Goal: Task Accomplishment & Management: Manage account settings

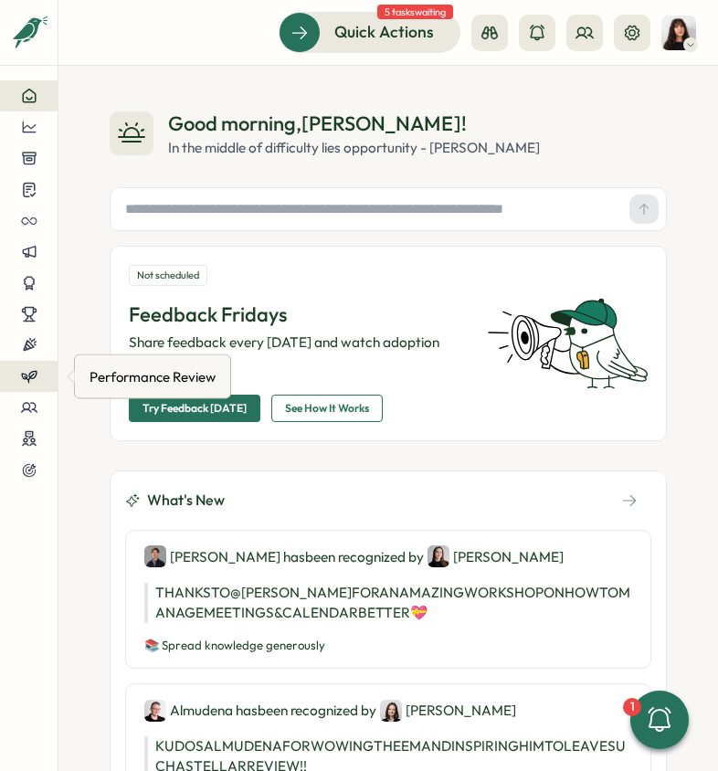
click at [19, 372] on div at bounding box center [29, 376] width 28 height 16
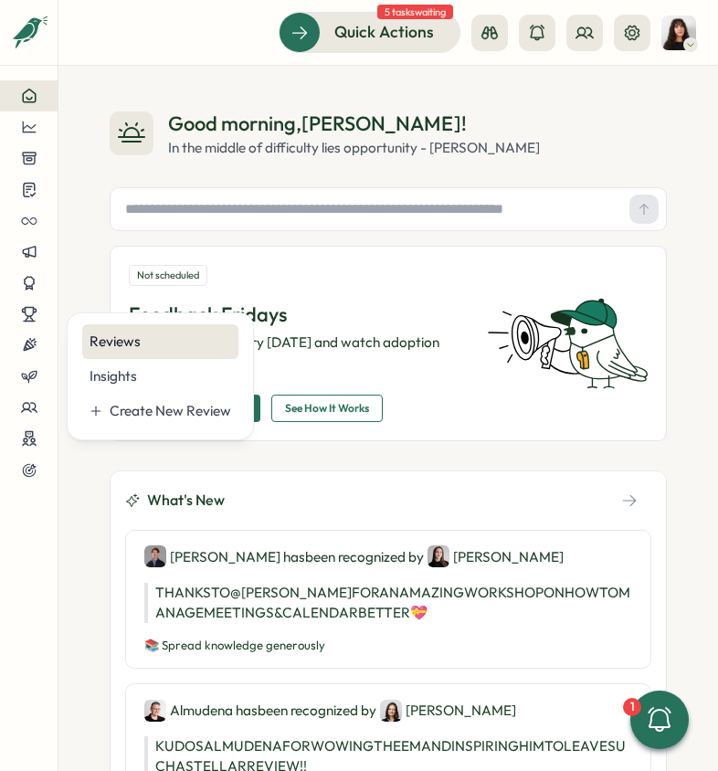
click at [112, 350] on div "Reviews" at bounding box center [161, 342] width 142 height 20
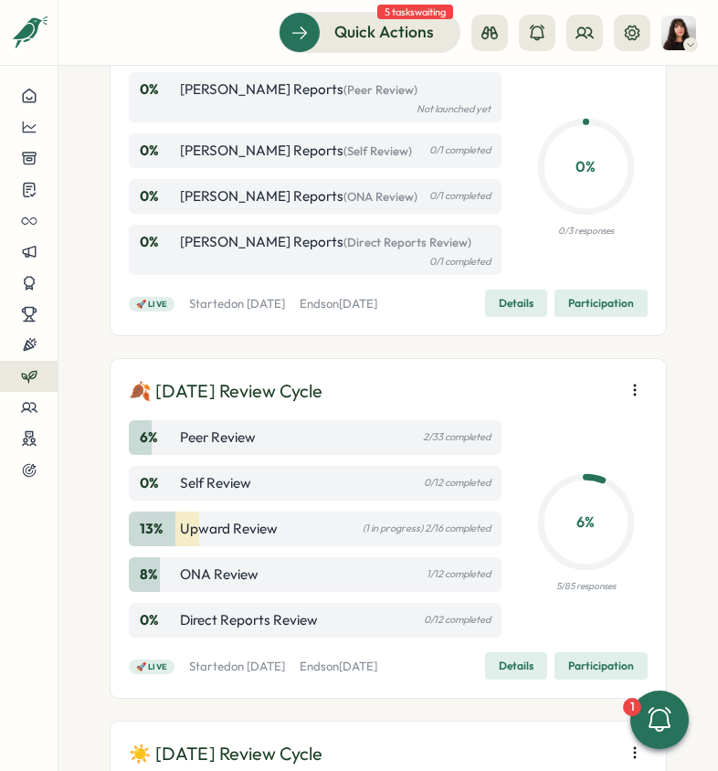
scroll to position [155, 0]
click at [626, 399] on icon "button" at bounding box center [635, 389] width 18 height 18
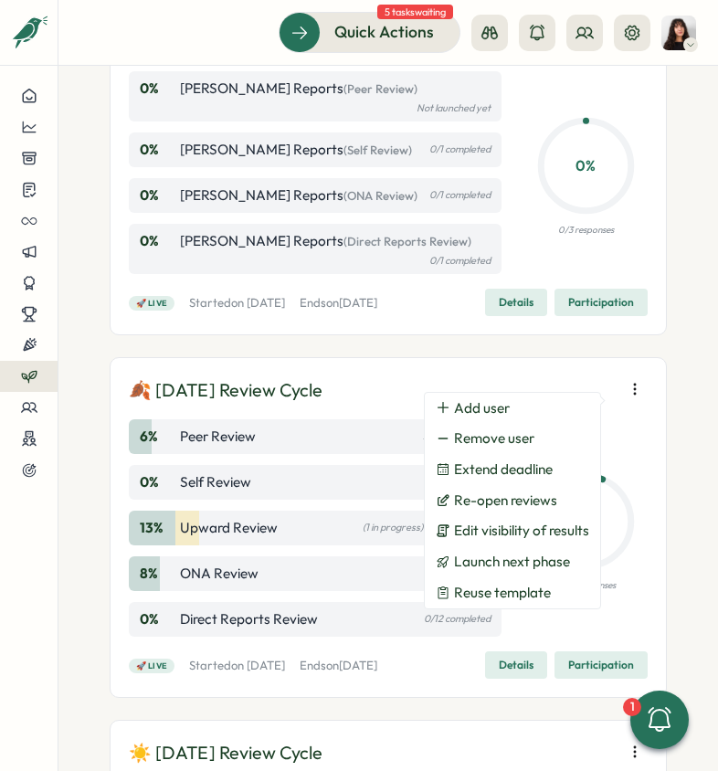
click at [323, 405] on p "🍂 [DATE] Review Cycle" at bounding box center [226, 391] width 194 height 28
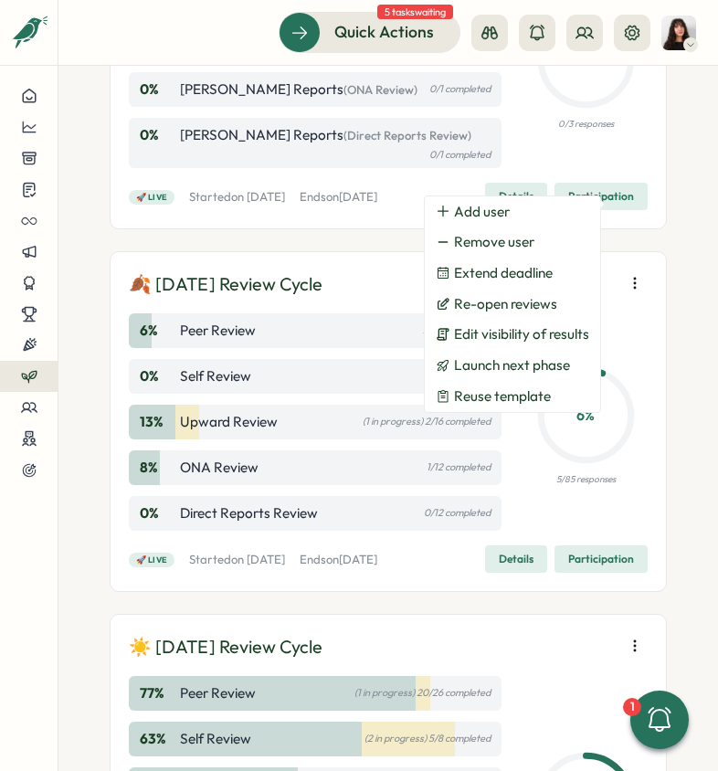
scroll to position [412, 0]
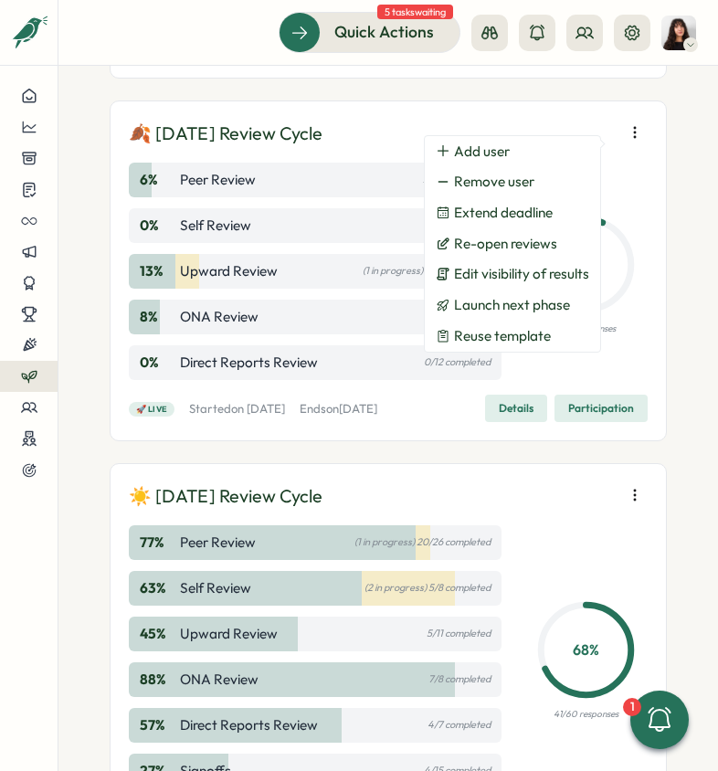
click at [464, 422] on div "🚀 Live Started [DATE][DATE] Ends [DATE][DATE] Details Participation" at bounding box center [388, 408] width 519 height 27
click at [569, 421] on span "Participation" at bounding box center [602, 409] width 66 height 26
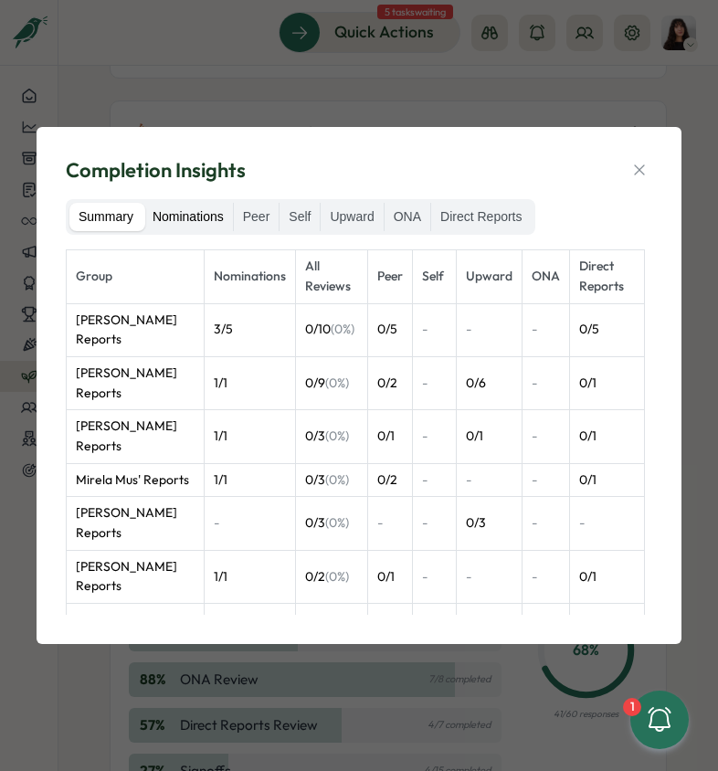
click at [190, 211] on label "Nominations" at bounding box center [189, 217] width 90 height 29
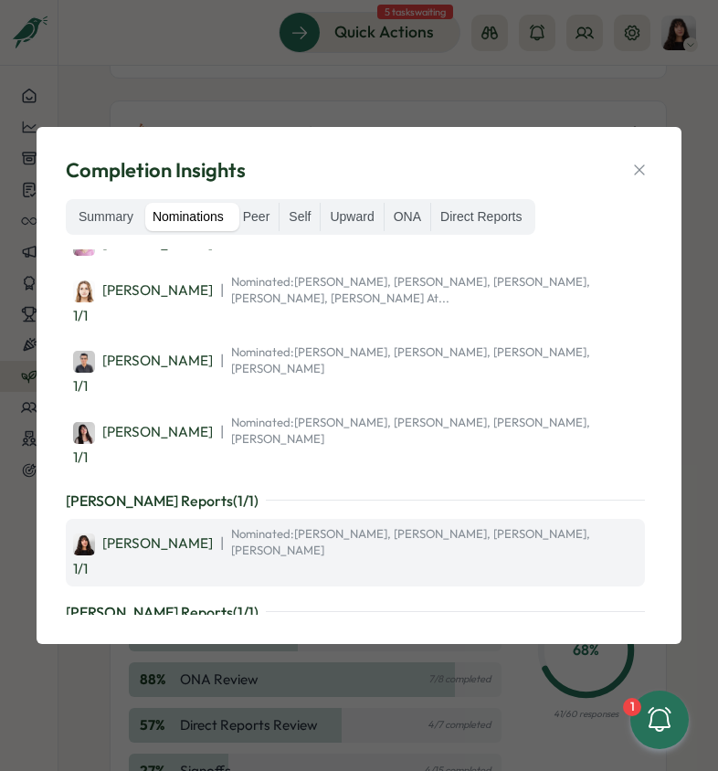
scroll to position [102, 0]
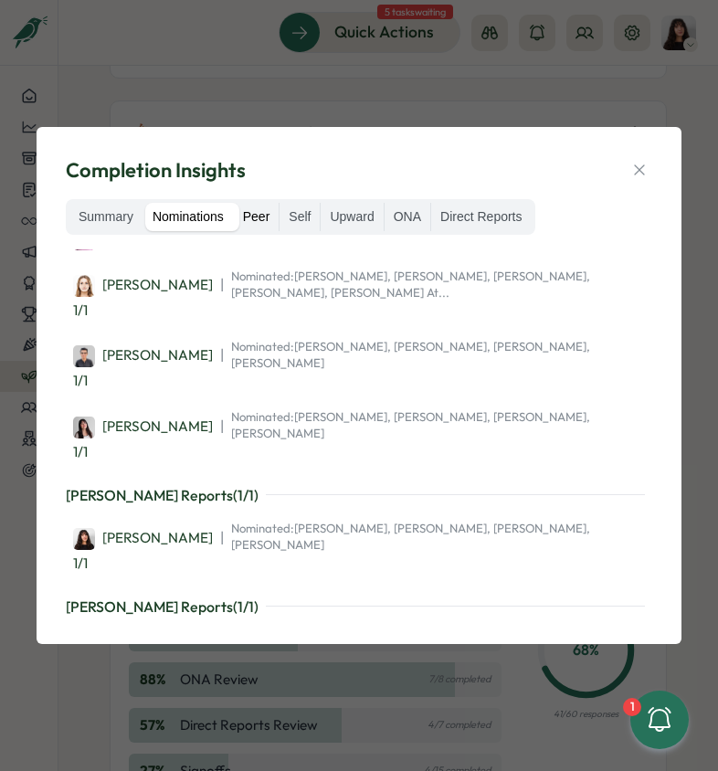
click at [257, 222] on label "Peer" at bounding box center [257, 217] width 46 height 29
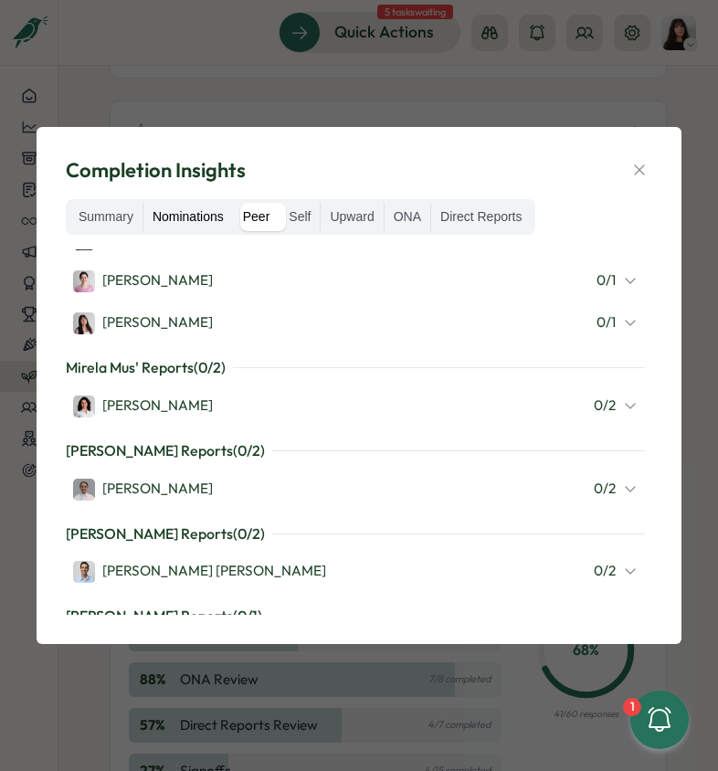
click at [205, 220] on label "Nominations" at bounding box center [189, 217] width 90 height 29
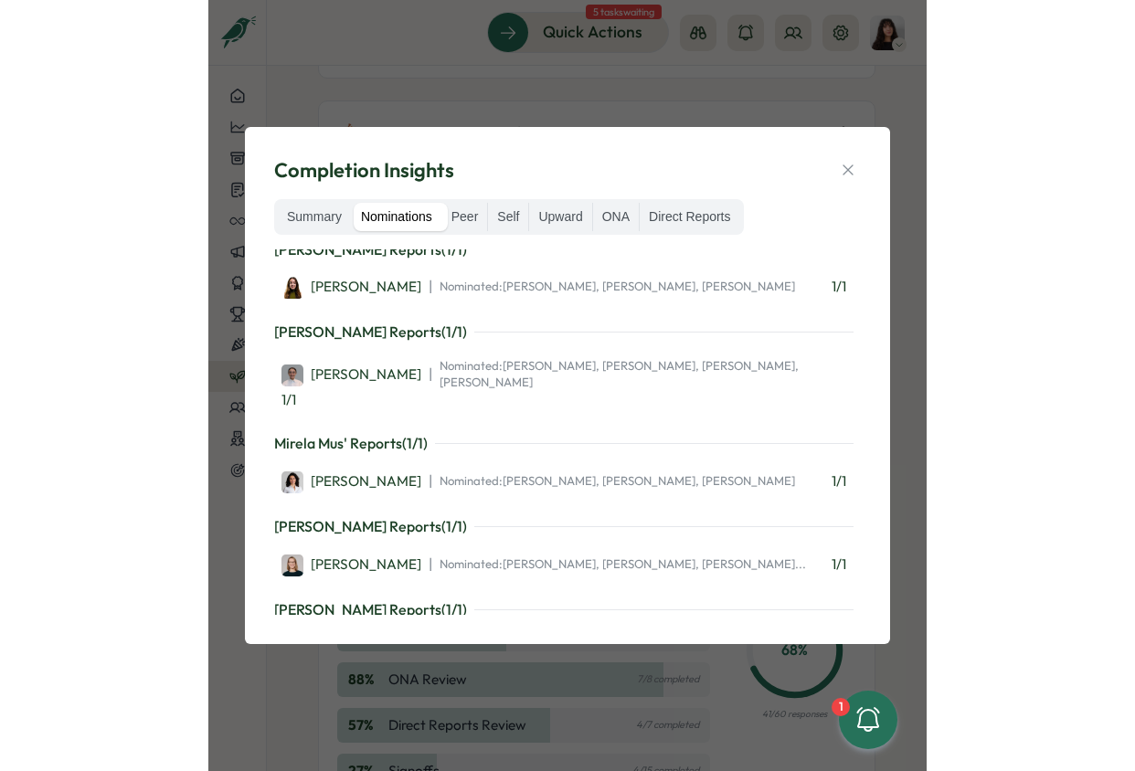
scroll to position [525, 0]
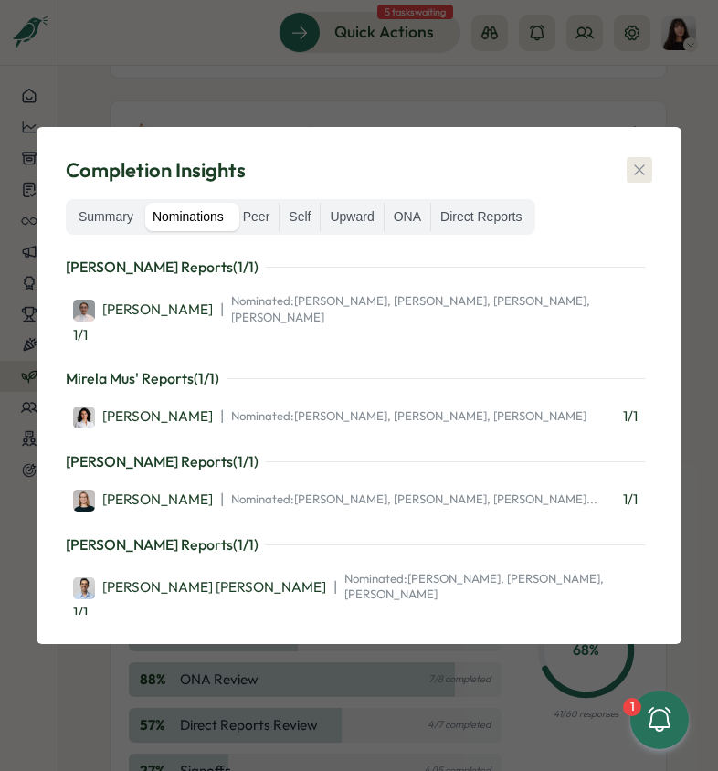
click at [638, 175] on icon "button" at bounding box center [640, 170] width 18 height 18
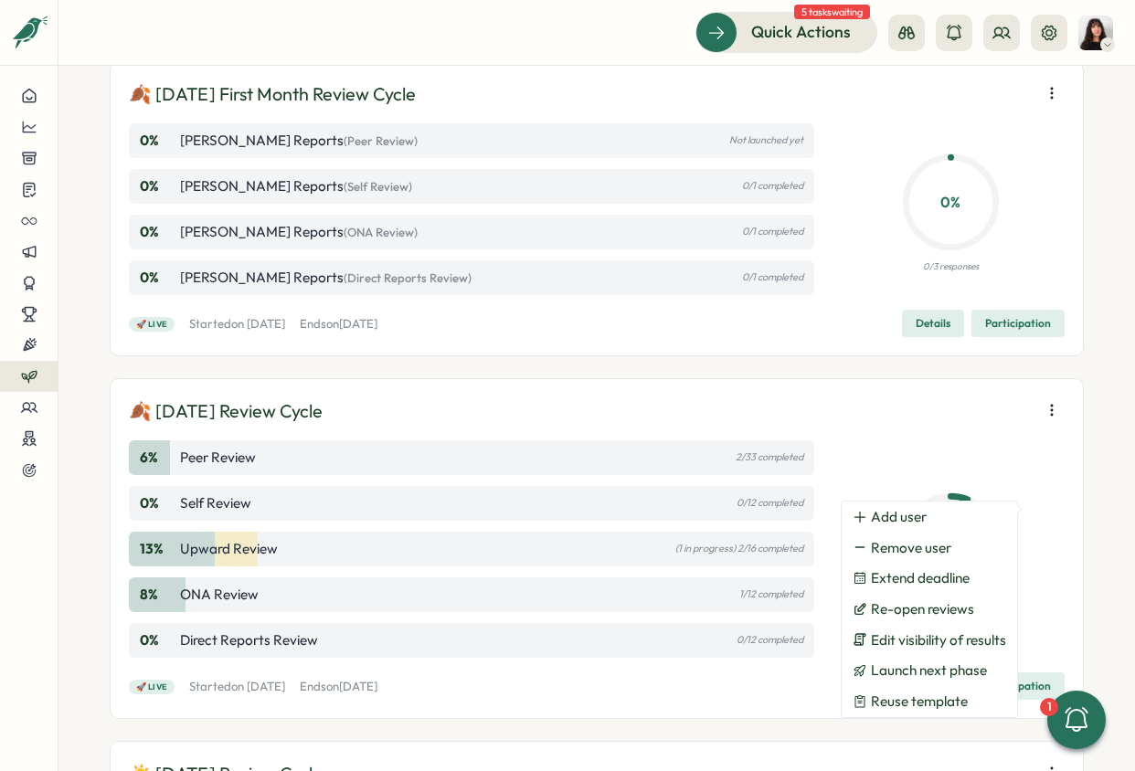
scroll to position [0, 0]
